Goal: Find specific page/section: Find specific page/section

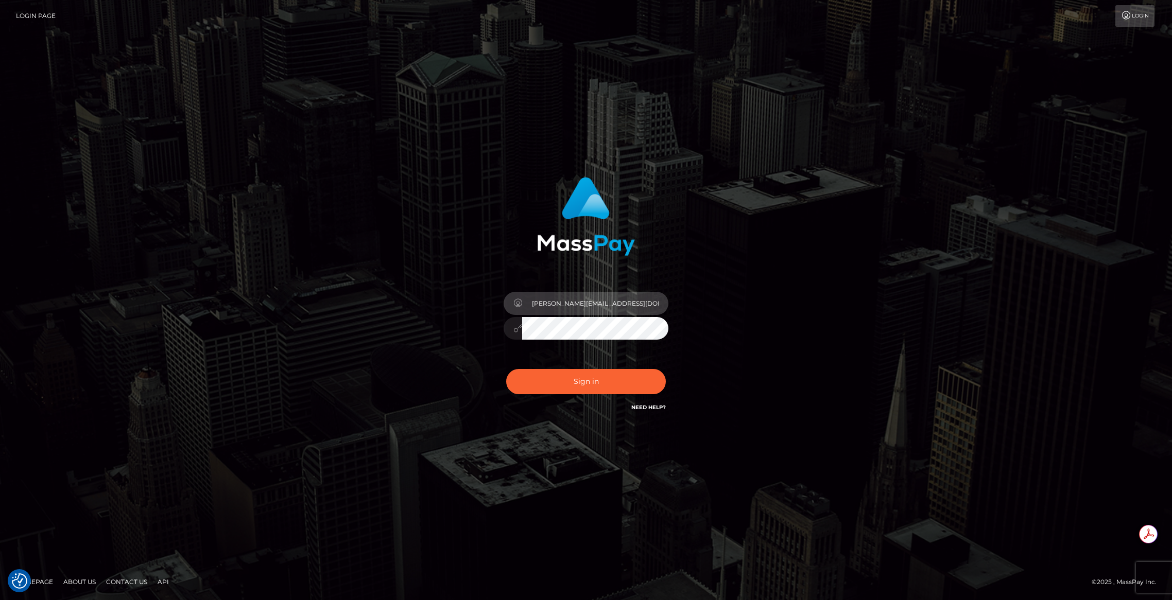
click at [601, 310] on input "brent@masspay.io" at bounding box center [595, 303] width 146 height 23
type input "brentg"
click at [584, 385] on button "Sign in" at bounding box center [586, 381] width 160 height 25
type input "brentg"
click at [559, 378] on button "Sign in" at bounding box center [586, 381] width 160 height 25
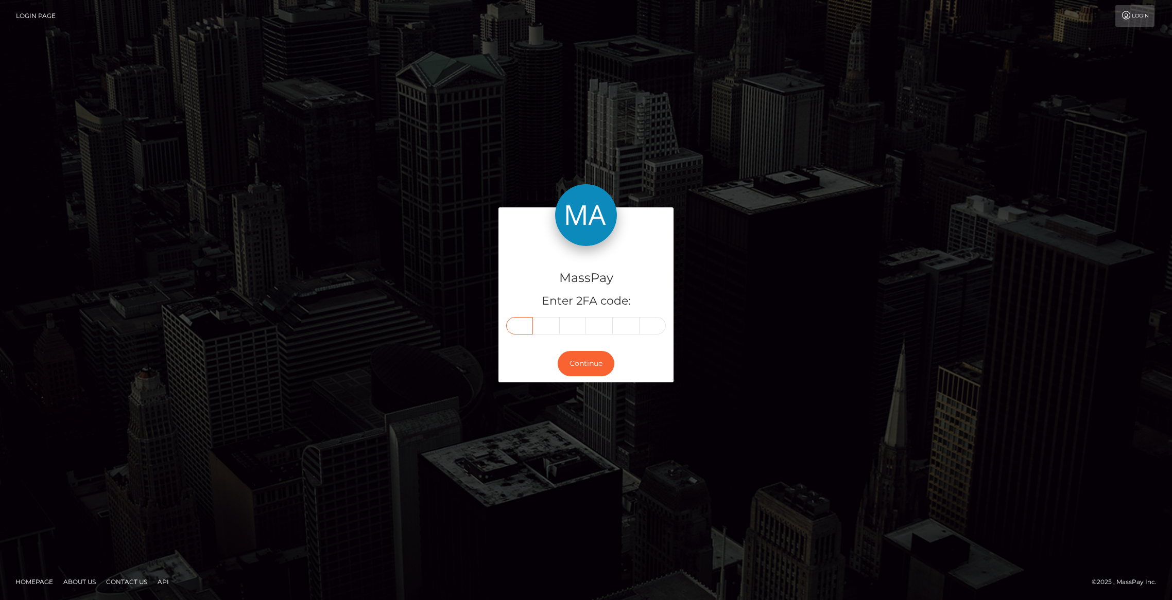
paste input "6"
type input "6"
type input "4"
type input "2"
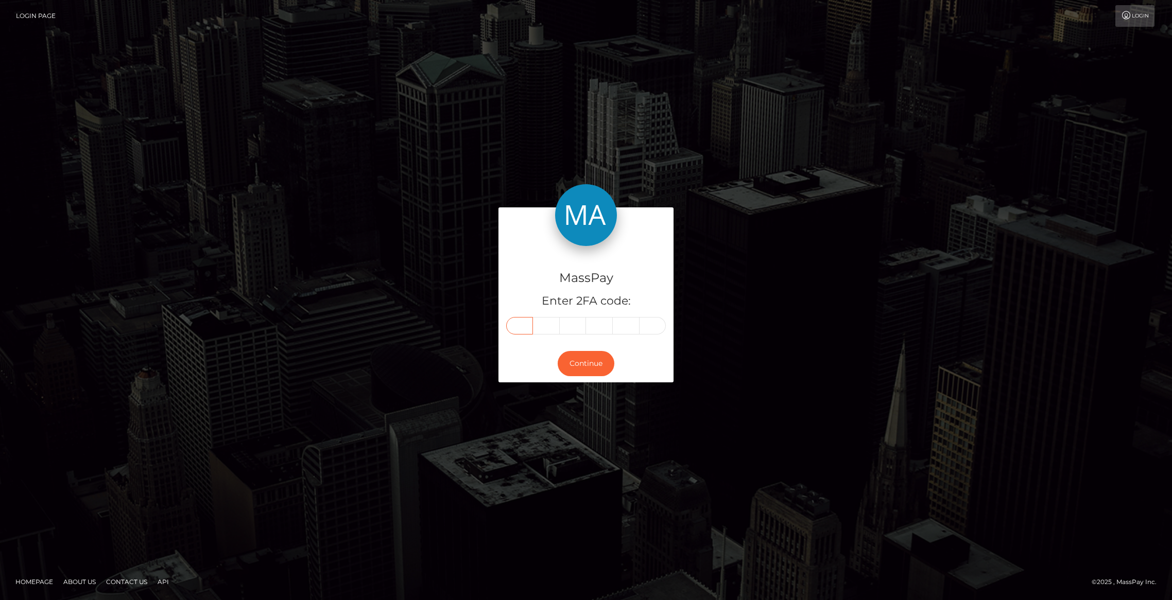
type input "4"
type input "5"
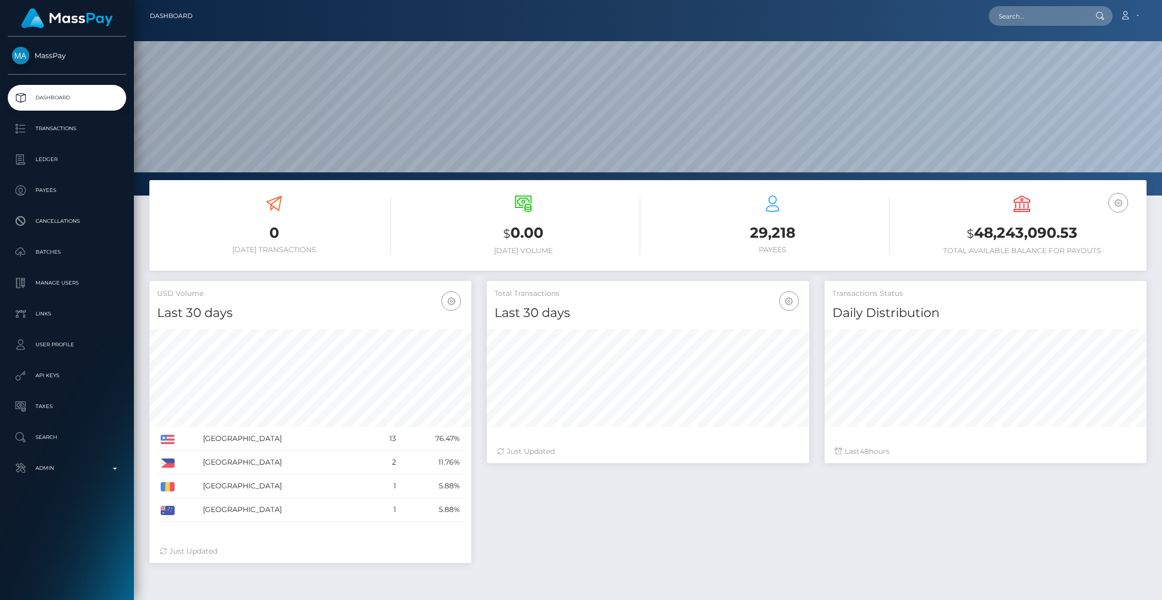
scroll to position [182, 322]
click at [1025, 18] on input "text" at bounding box center [1037, 16] width 97 height 20
paste input "pout_Tf8fybtZC8HQg"
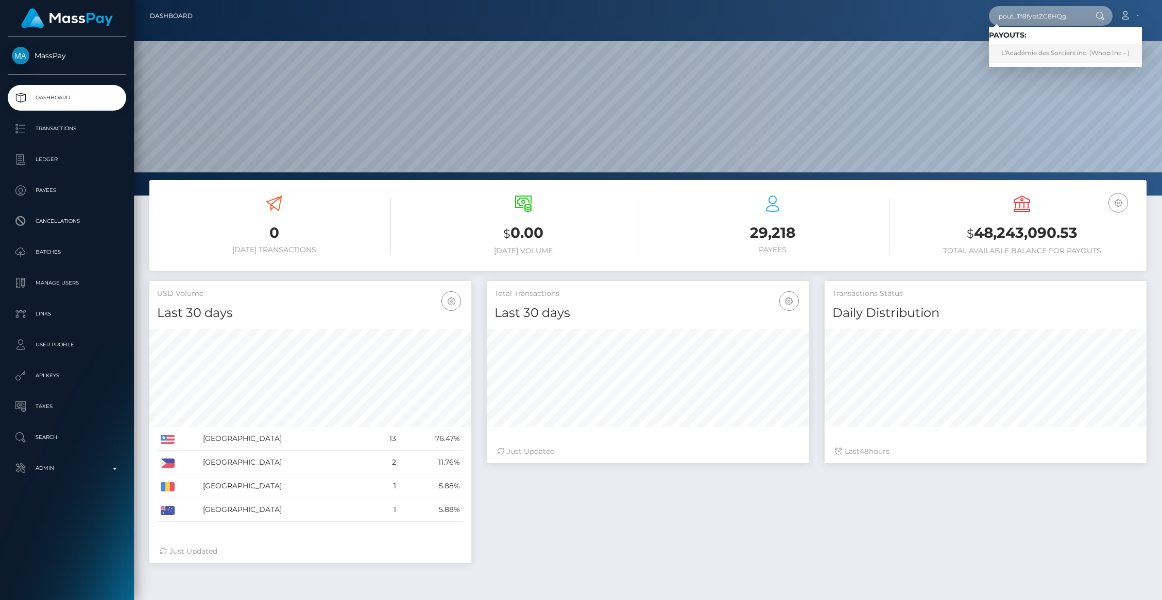
type input "pout_Tf8fybtZC8HQg"
click at [1037, 50] on link "L'Académie des Sorciers inc. (Whop Inc - )" at bounding box center [1065, 53] width 153 height 19
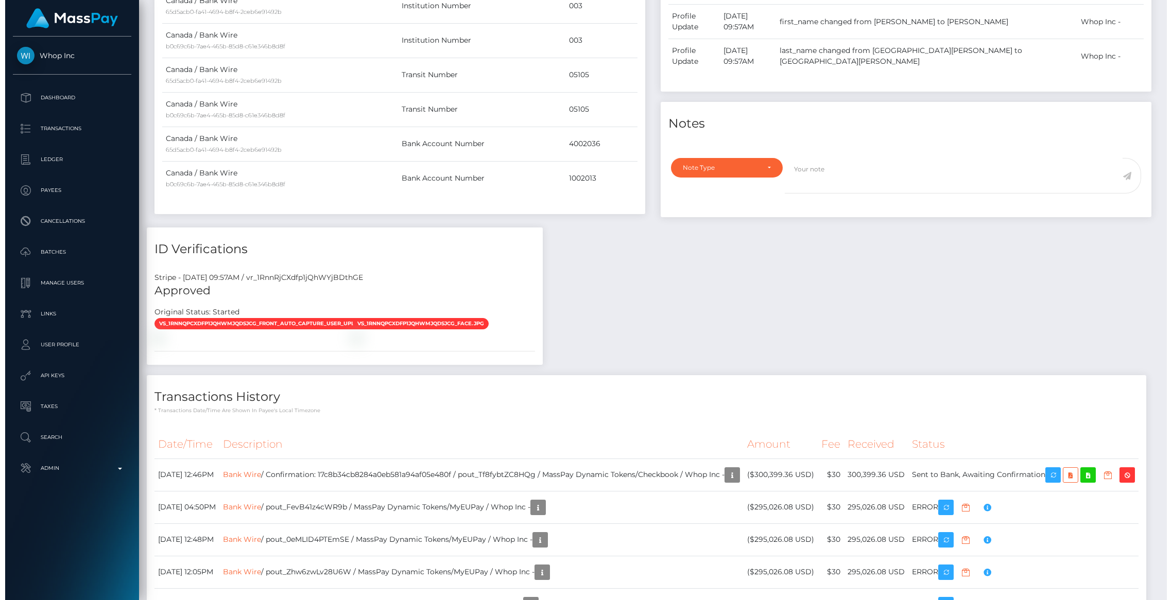
scroll to position [651, 0]
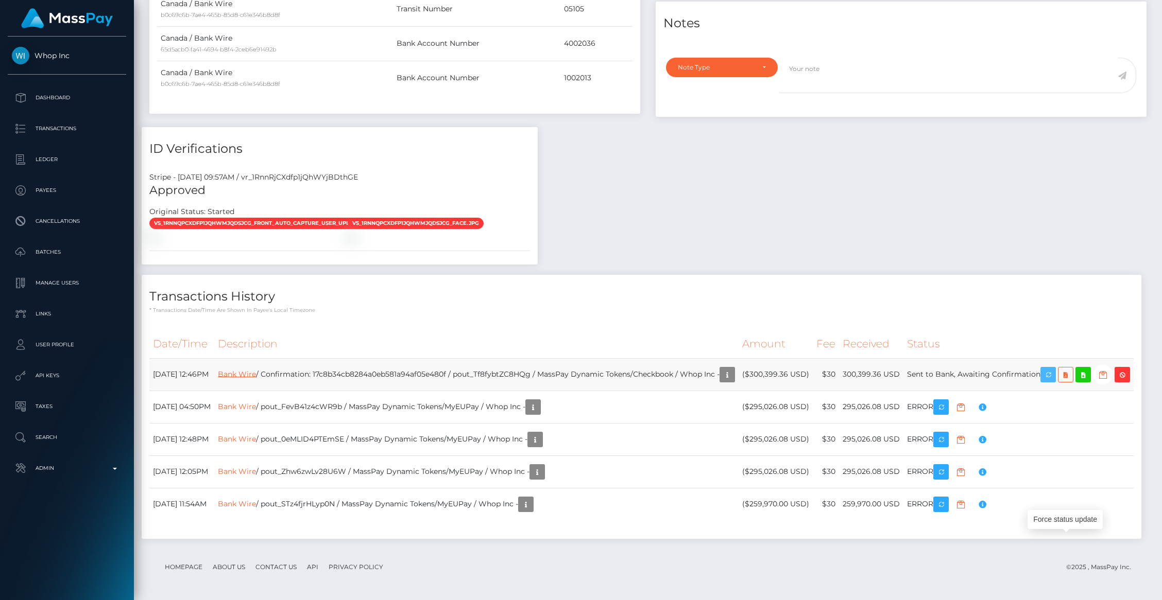
drag, startPoint x: 1063, startPoint y: 411, endPoint x: 271, endPoint y: 411, distance: 792.0
click at [1054, 382] on icon "button" at bounding box center [1048, 375] width 12 height 13
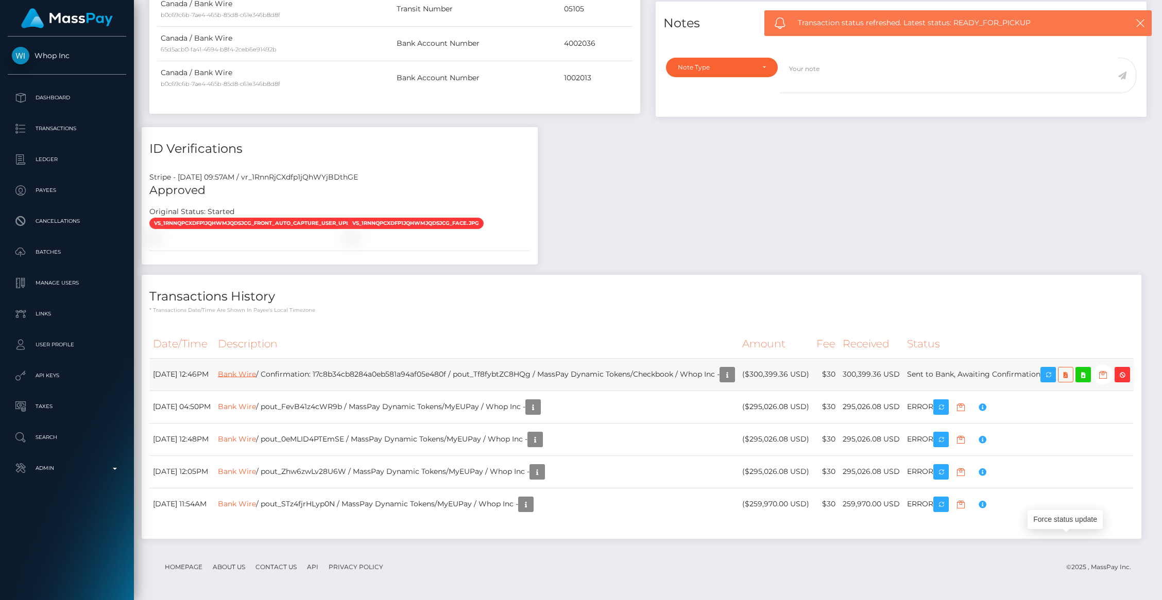
click at [256, 378] on link "Bank Wire" at bounding box center [237, 373] width 38 height 9
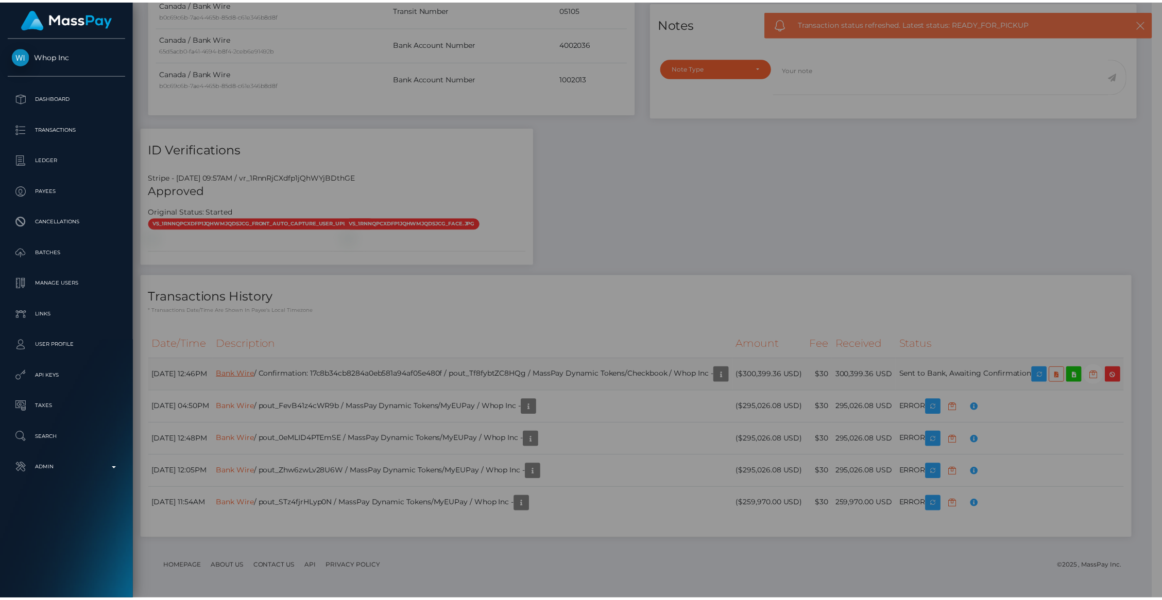
scroll to position [514818, 514619]
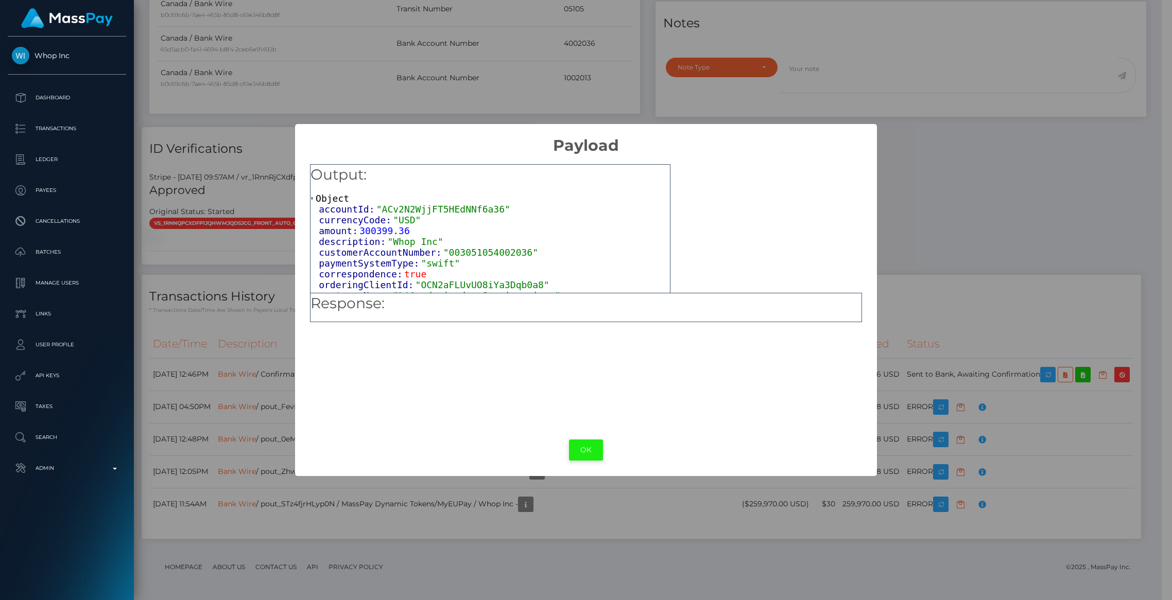
click at [594, 450] on button "OK" at bounding box center [586, 450] width 34 height 21
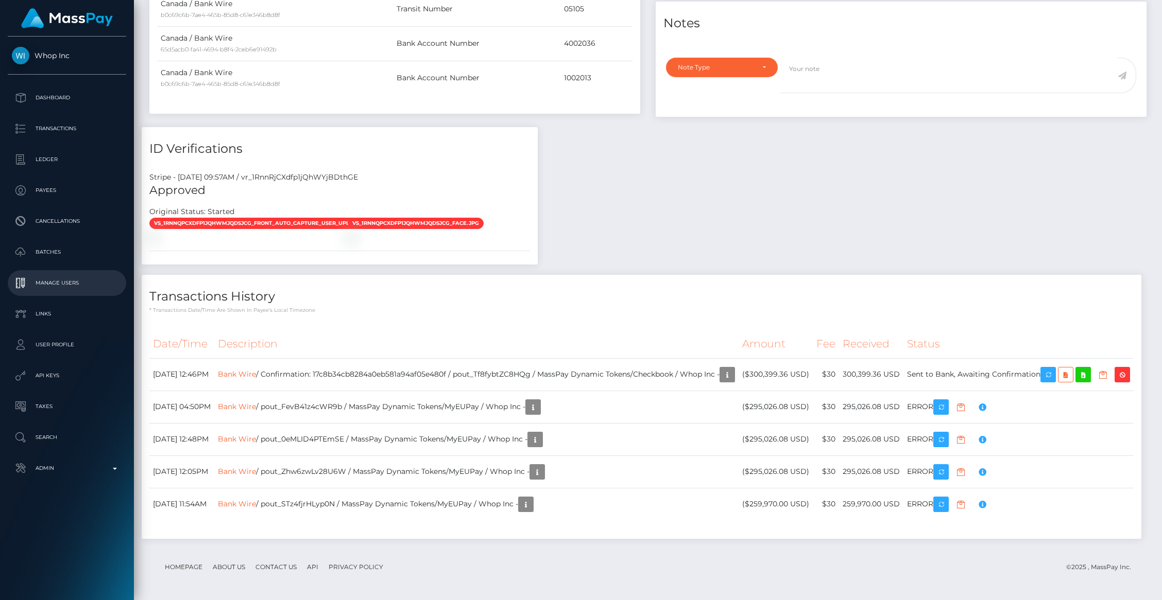
click at [67, 282] on p "Manage Users" at bounding box center [67, 282] width 110 height 15
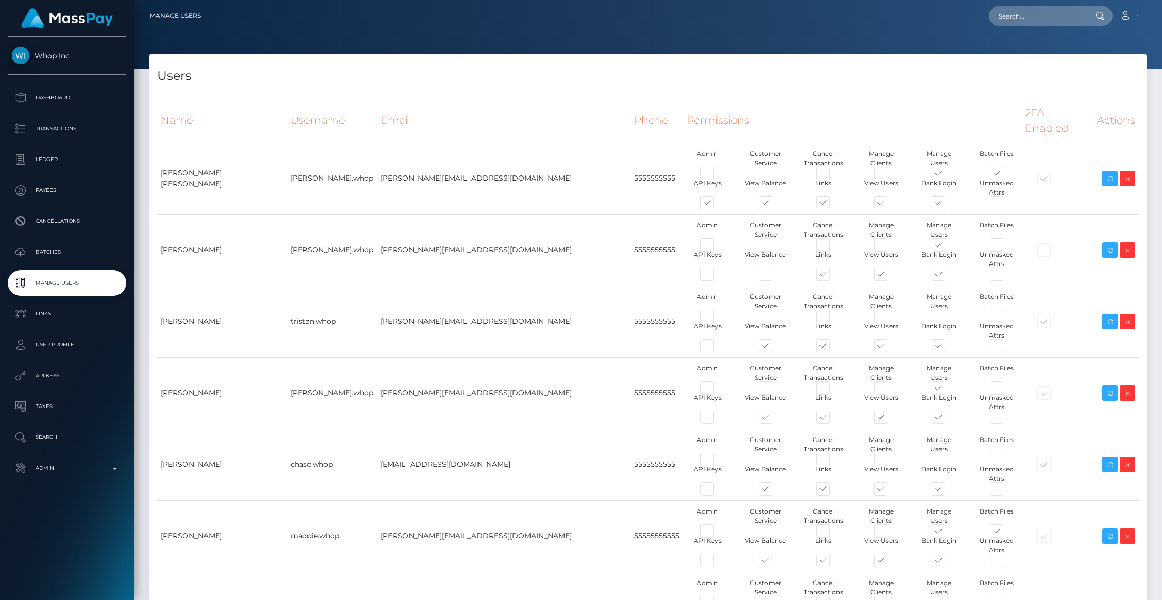
type input "brentg"
click at [1027, 25] on input "text" at bounding box center [1037, 16] width 97 height 20
type input "[PERSON_NAME][EMAIL_ADDRESS][DOMAIN_NAME]"
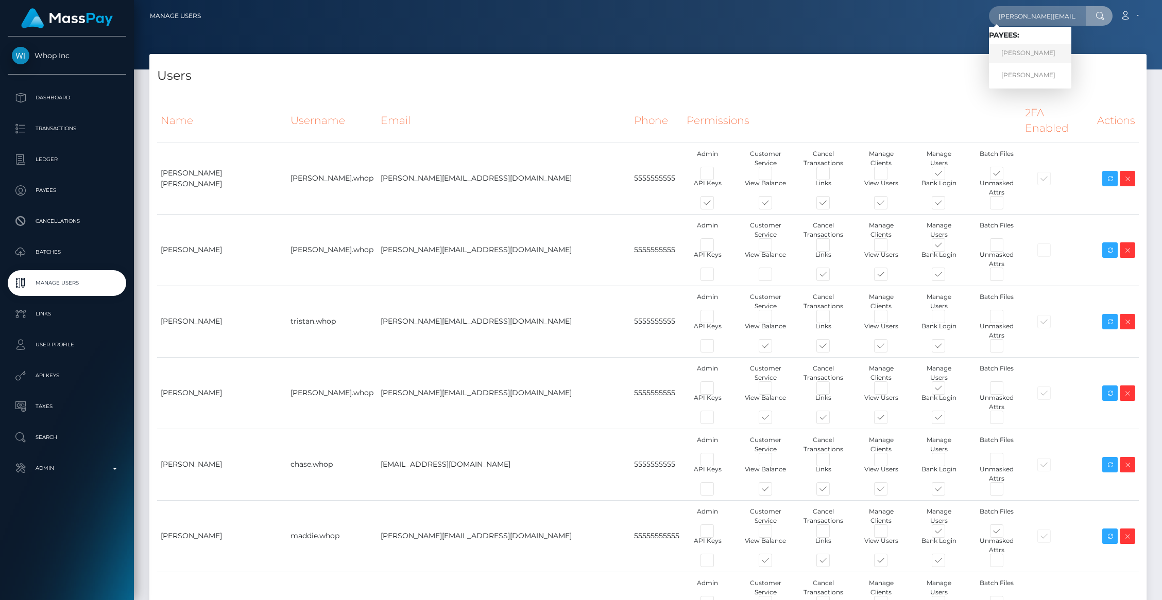
click at [1030, 48] on link "[PERSON_NAME]" at bounding box center [1030, 53] width 82 height 19
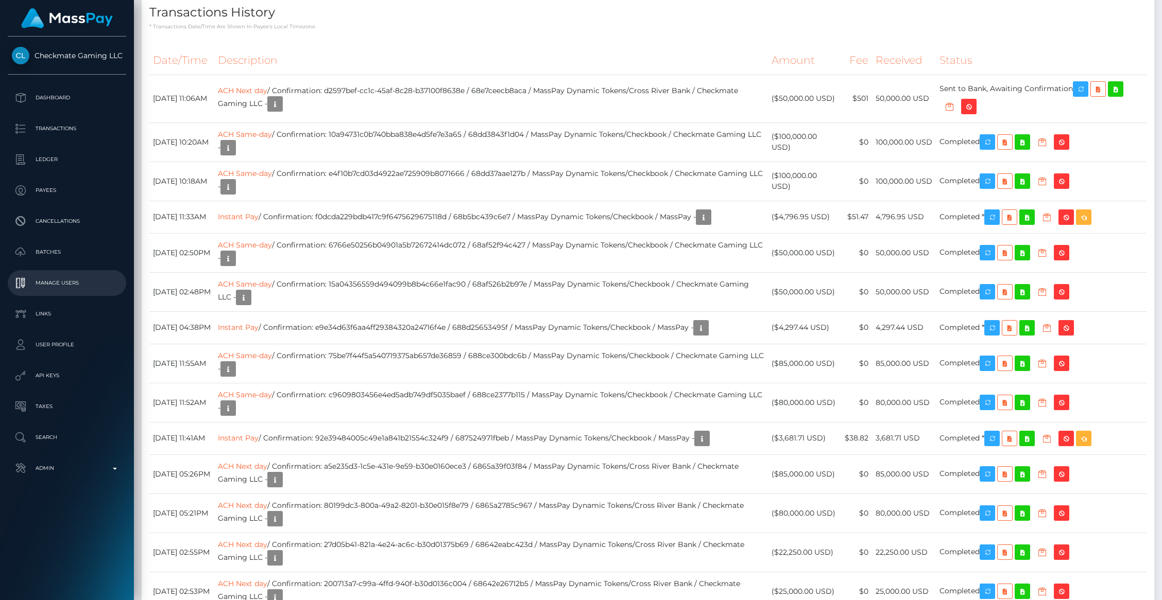
scroll to position [4384, 0]
